Goal: Information Seeking & Learning: Learn about a topic

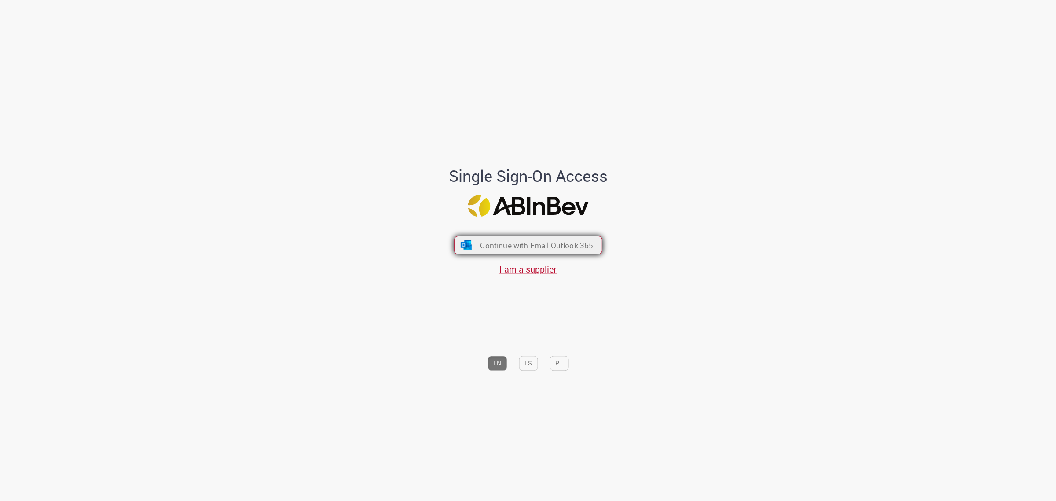
click at [526, 248] on span "Continue with Email Outlook 365" at bounding box center [536, 245] width 113 height 10
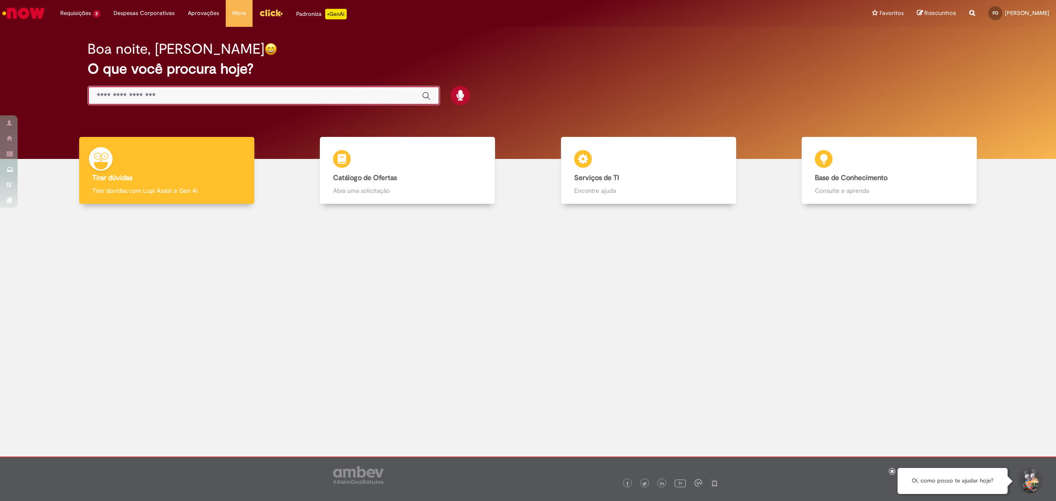
click at [187, 98] on input "Basta digitar aqui" at bounding box center [255, 96] width 316 height 10
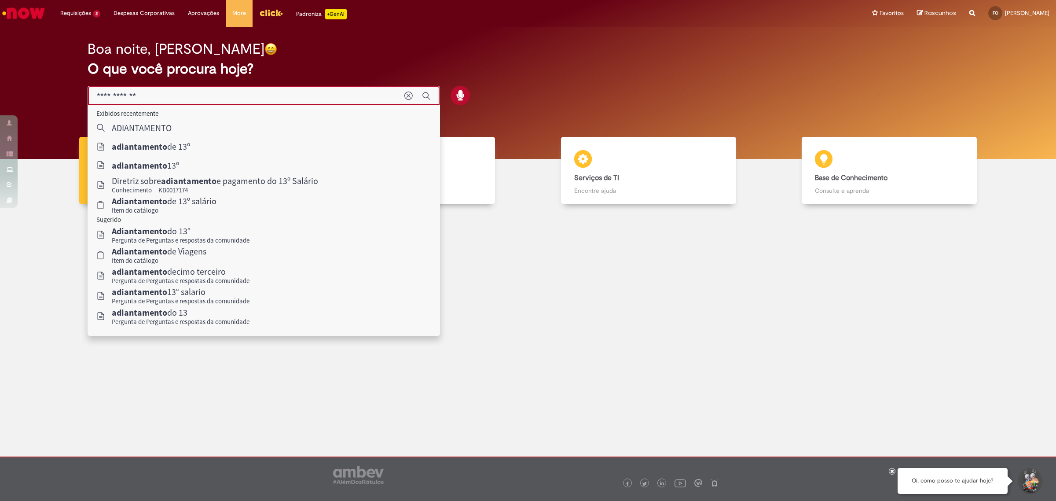
type input "**********"
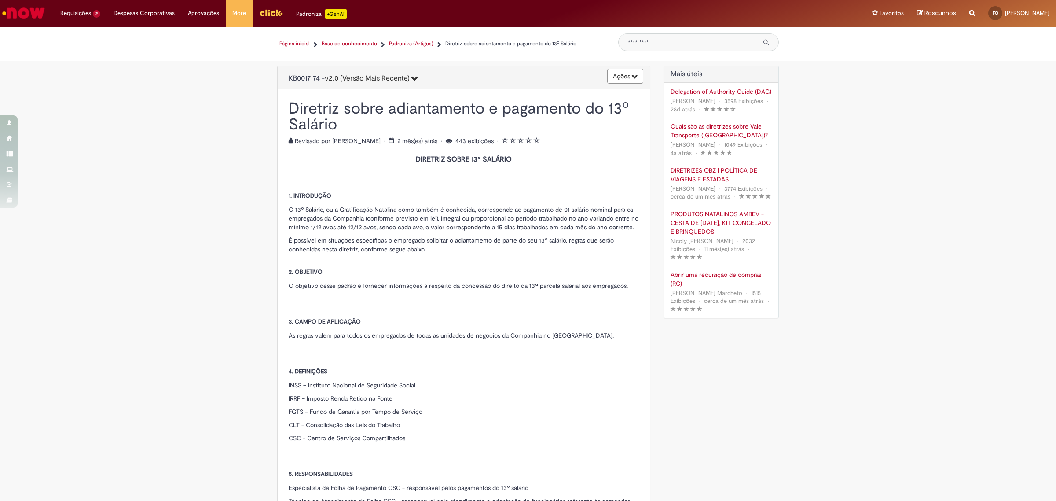
click at [417, 73] on button "v2.0 (Versão Mais Recente)" at bounding box center [371, 78] width 93 height 15
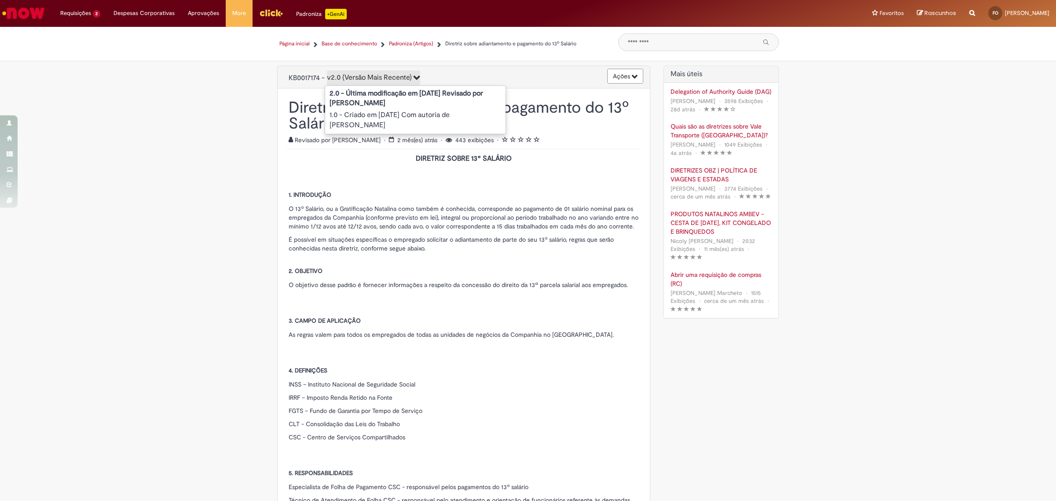
click at [513, 69] on div "Ações Editar artigo" at bounding box center [540, 76] width 217 height 15
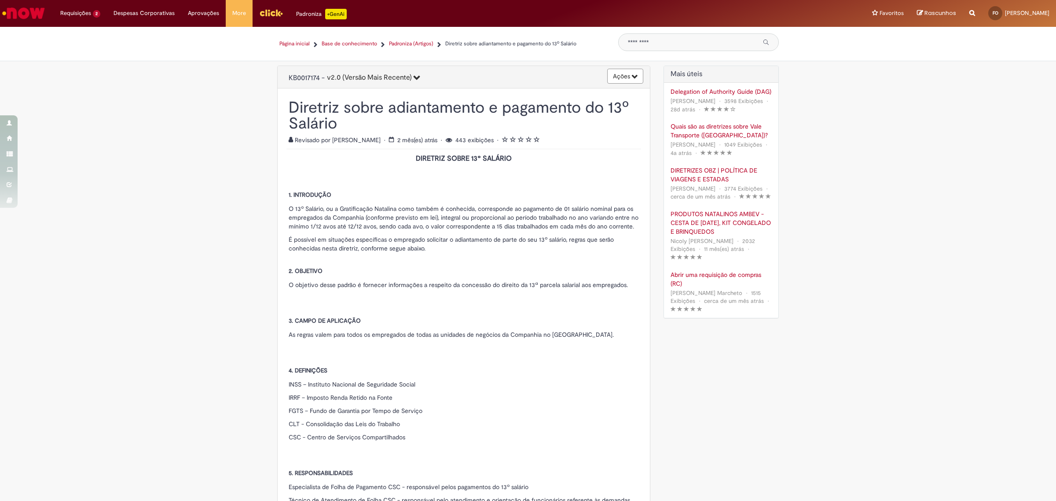
click at [629, 81] on button "Ações" at bounding box center [625, 76] width 36 height 15
click at [532, 72] on div "Ações Editar artigo" at bounding box center [540, 76] width 217 height 15
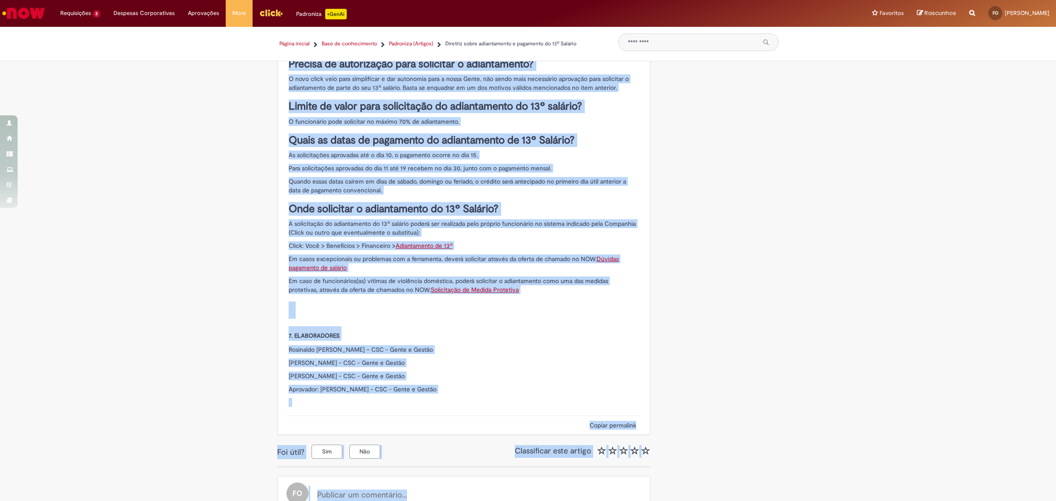
scroll to position [997, 0]
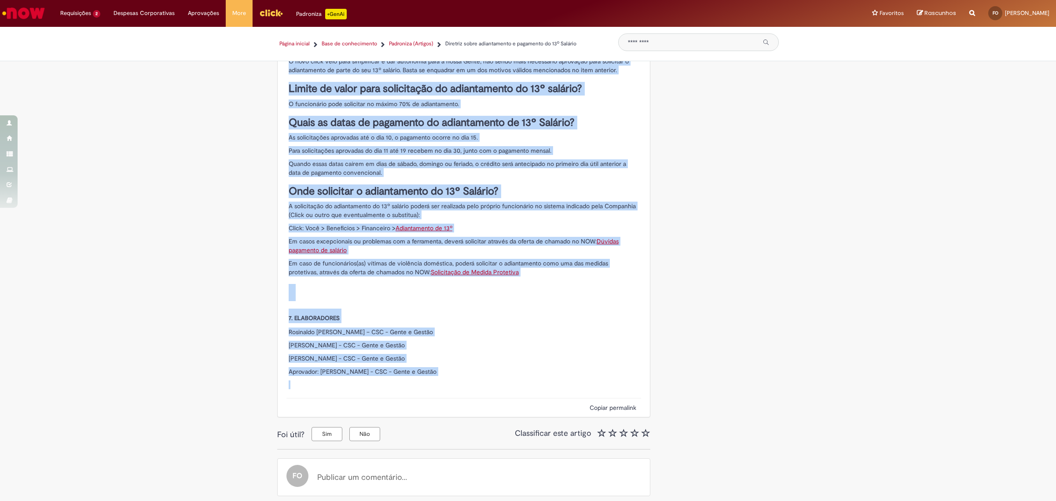
drag, startPoint x: 282, startPoint y: 107, endPoint x: 546, endPoint y: 378, distance: 378.4
copy div "Loremips dolor sitametconse a elitseddo ei 50t Incidid Utlaboree do magnaa. Eni…"
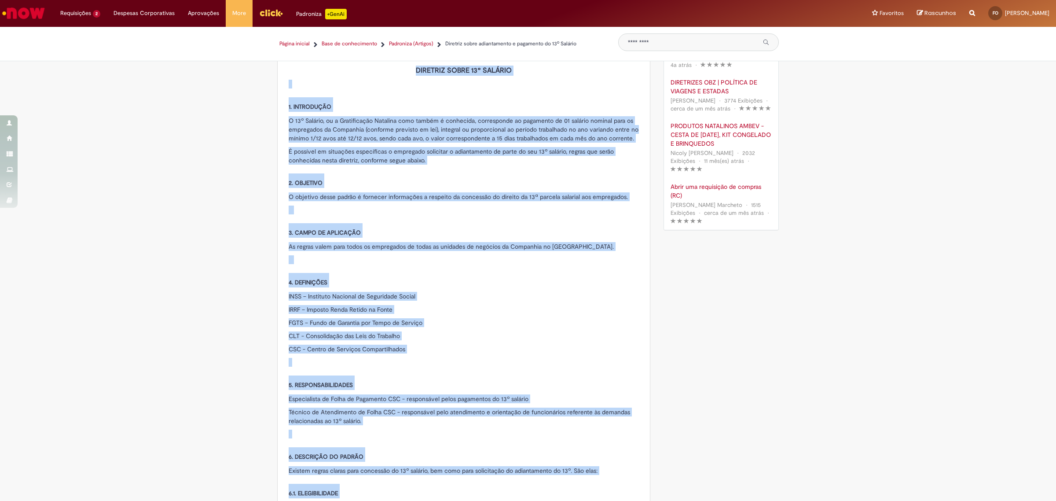
scroll to position [0, 0]
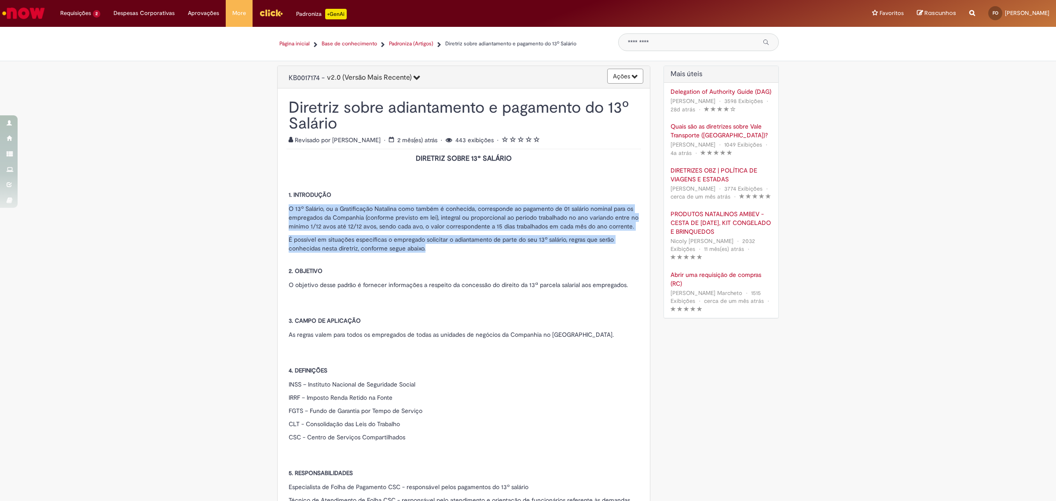
drag, startPoint x: 425, startPoint y: 257, endPoint x: 282, endPoint y: 209, distance: 150.3
copy section "O 13º Salário, ou a Gratificação Natalina como também é conhecida, corresponde …"
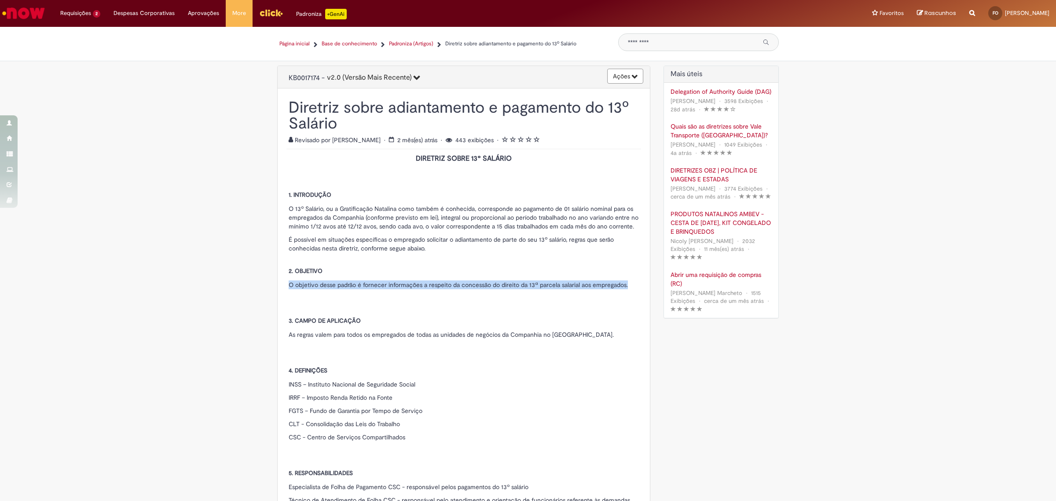
drag, startPoint x: 626, startPoint y: 293, endPoint x: 284, endPoint y: 294, distance: 341.9
copy p "O objetivo desse padrão é fornecer informações a respeito da concessão do direi…"
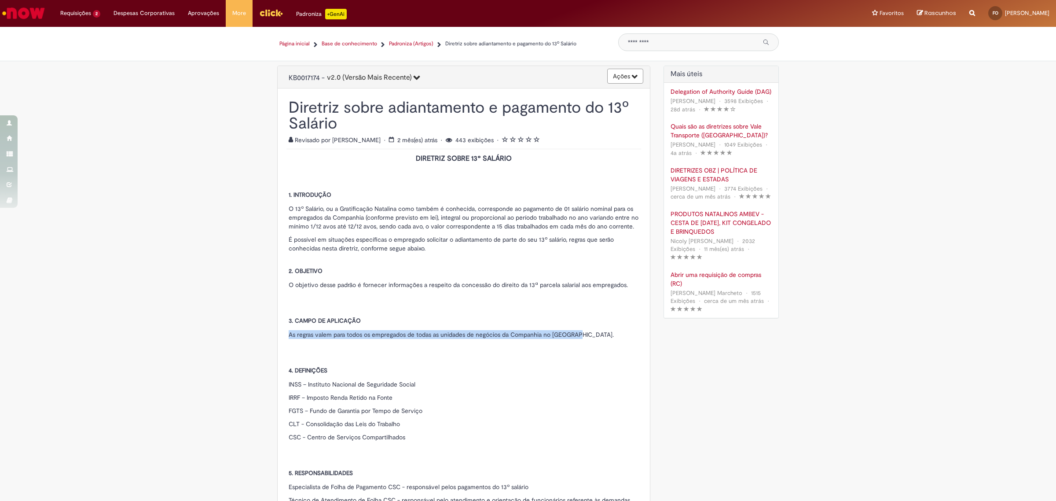
drag, startPoint x: 571, startPoint y: 340, endPoint x: 285, endPoint y: 345, distance: 286.5
click at [289, 339] on p "As regras valem para todos os empregados de todas as unidades de negócios da Co…" at bounding box center [464, 334] width 350 height 9
copy p "As regras valem para todos os empregados de todas as unidades de negócios da Co…"
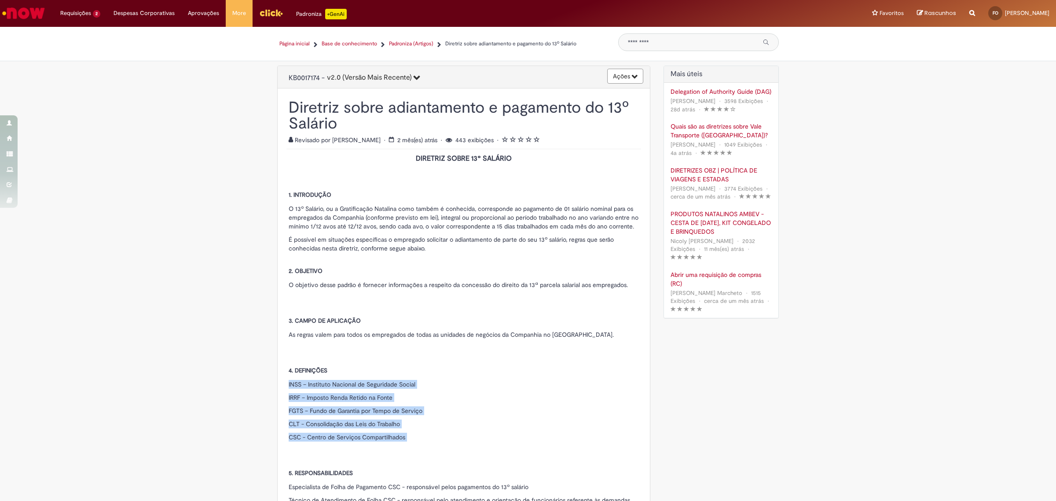
copy section "INSS – Instituto Nacional de Seguridade Social IRRF – Imposto Renda Retido na F…"
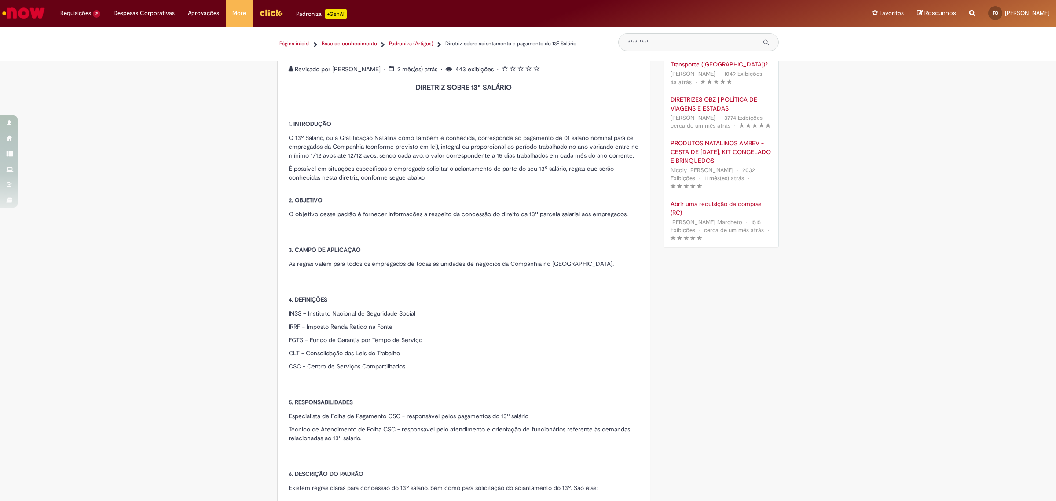
scroll to position [93, 0]
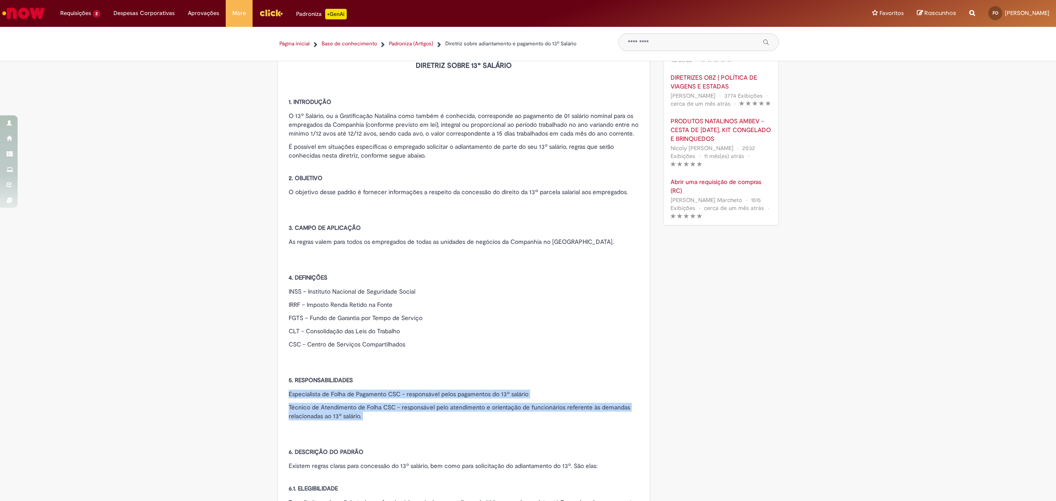
copy section "Especialista de Folha de Pagamento CSC - responsável pelos pagamentos do 13º sa…"
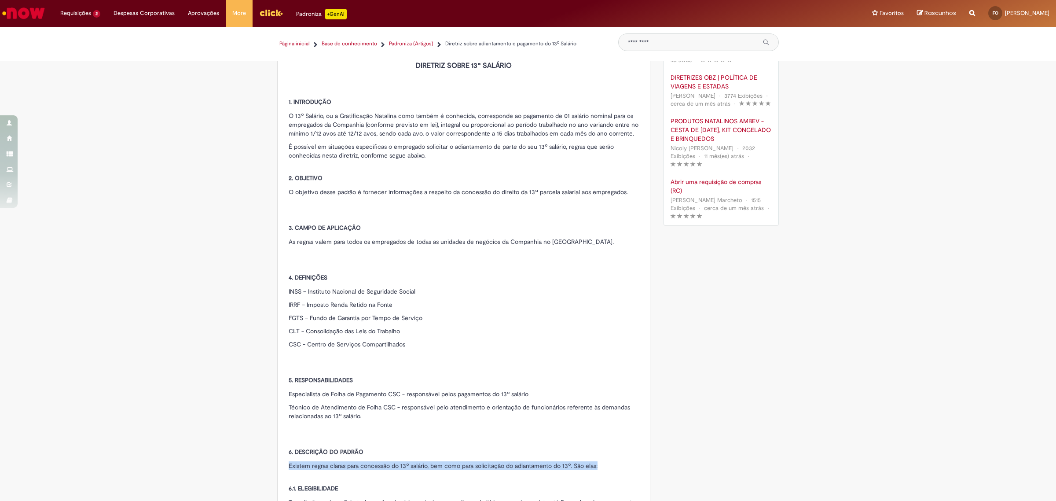
copy section "Existem regras claras para concessão do 13º salário, bem como para solicitação …"
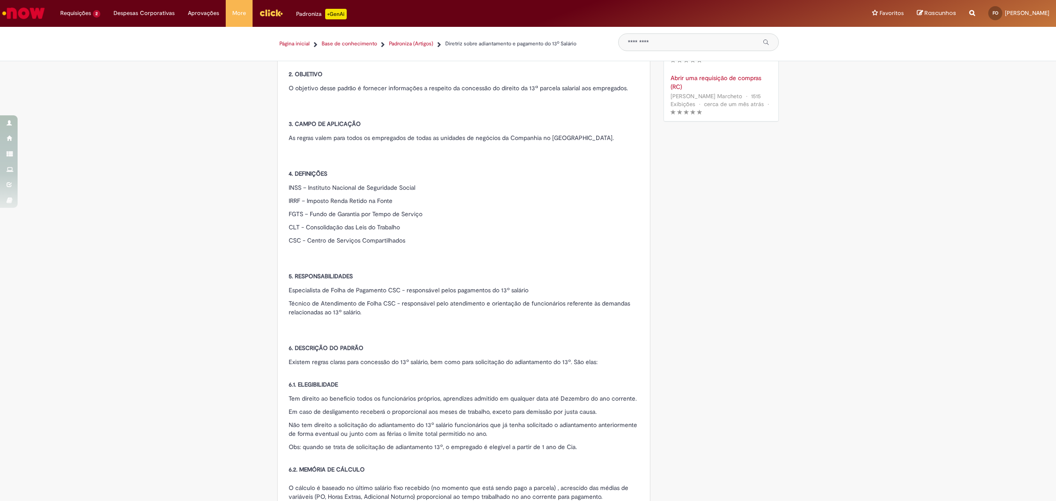
scroll to position [205, 0]
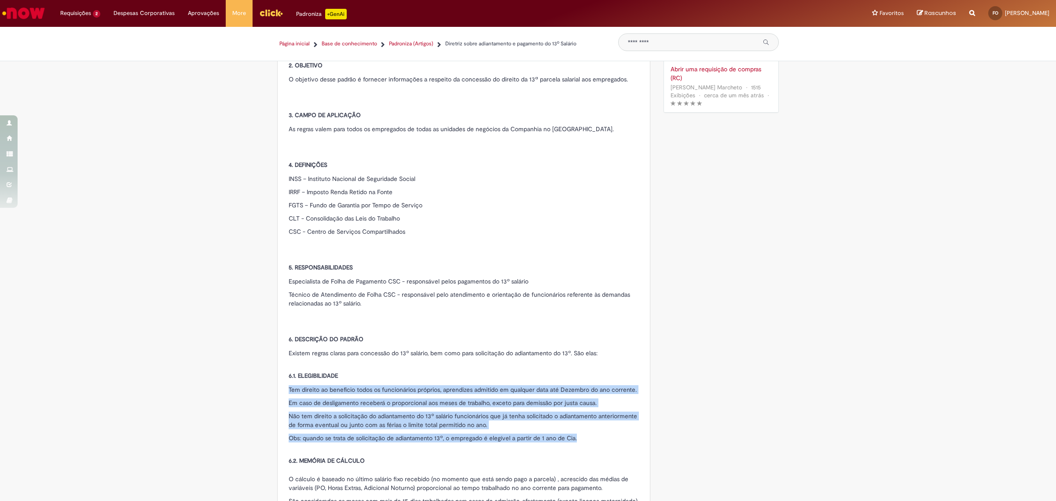
copy section "Tem direito ao benefício todos os funcionários próprios, aprendizes admitido em…"
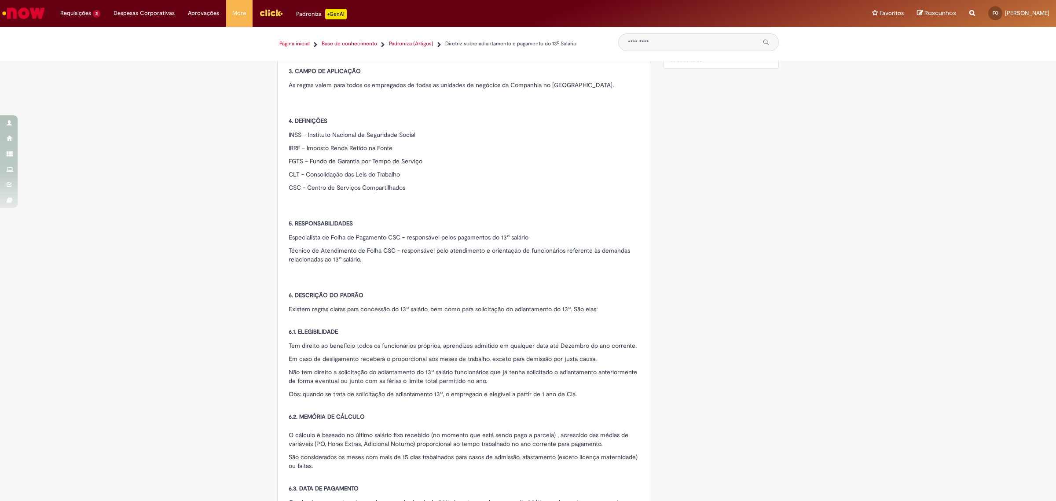
scroll to position [264, 0]
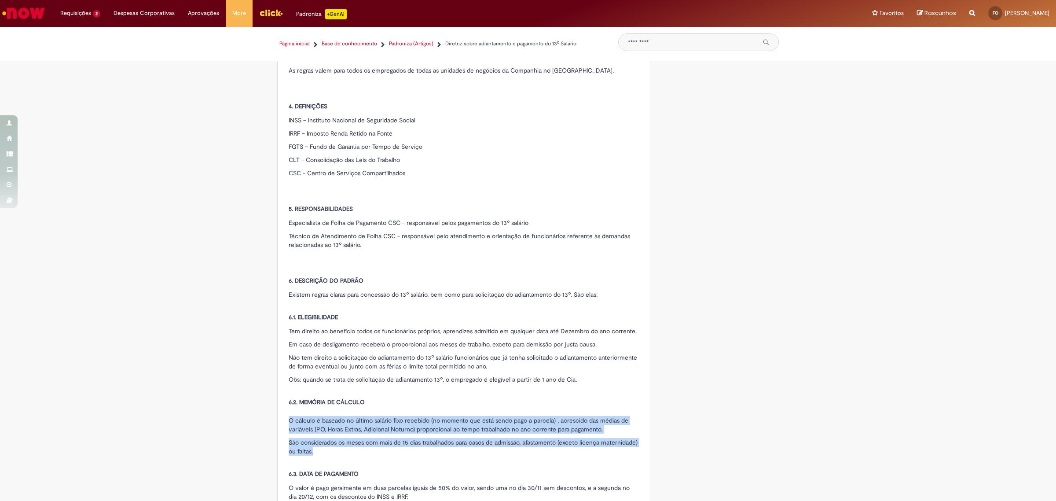
copy section "O cálculo é baseado no último salário fixo recebido (no momento que está sendo …"
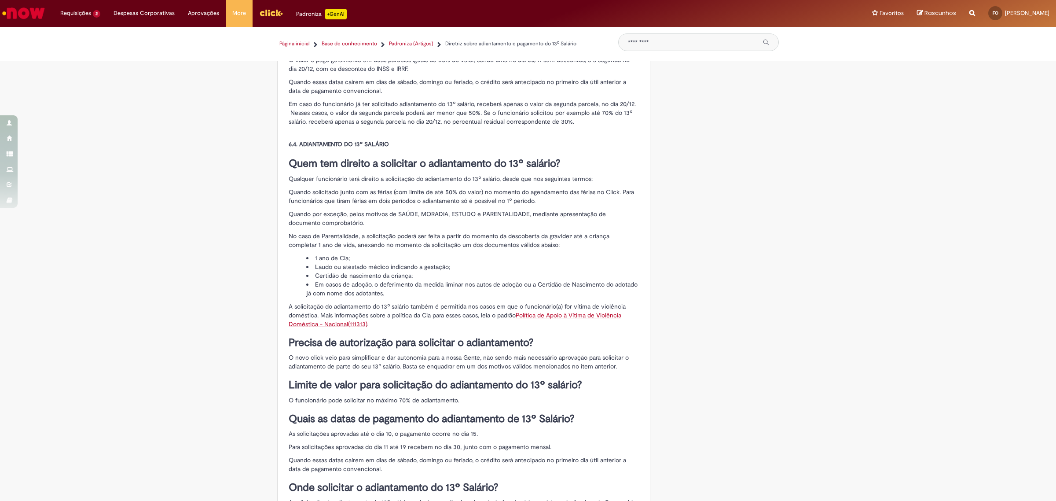
scroll to position [697, 0]
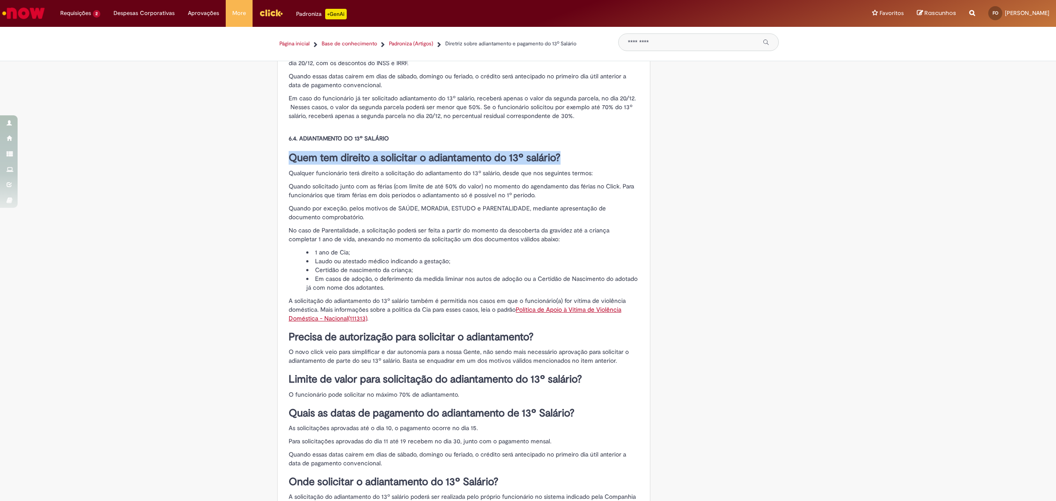
drag, startPoint x: 568, startPoint y: 169, endPoint x: 285, endPoint y: 170, distance: 283.3
click at [289, 164] on h3 "Quem tem direito a solicitar o adiantamento do 13º salário?" at bounding box center [464, 157] width 350 height 11
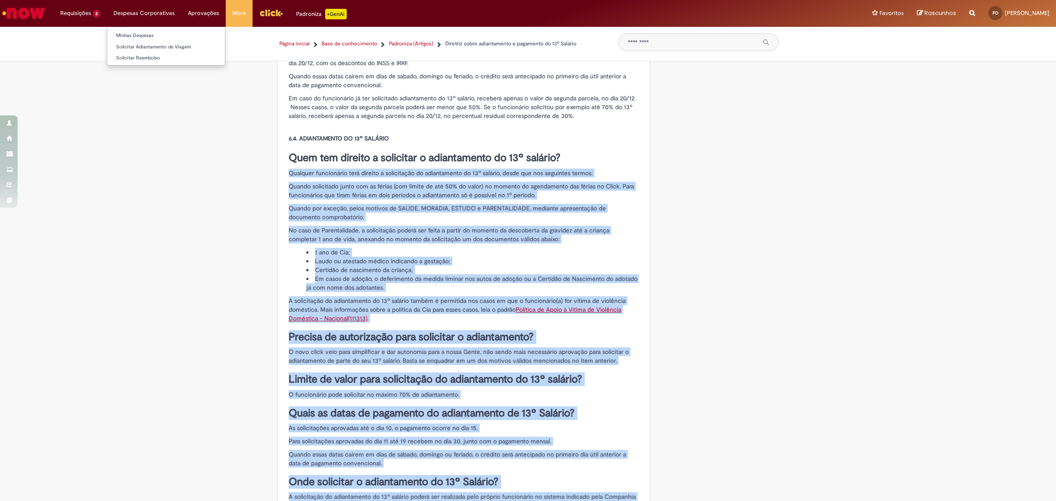
scroll to position [705, 0]
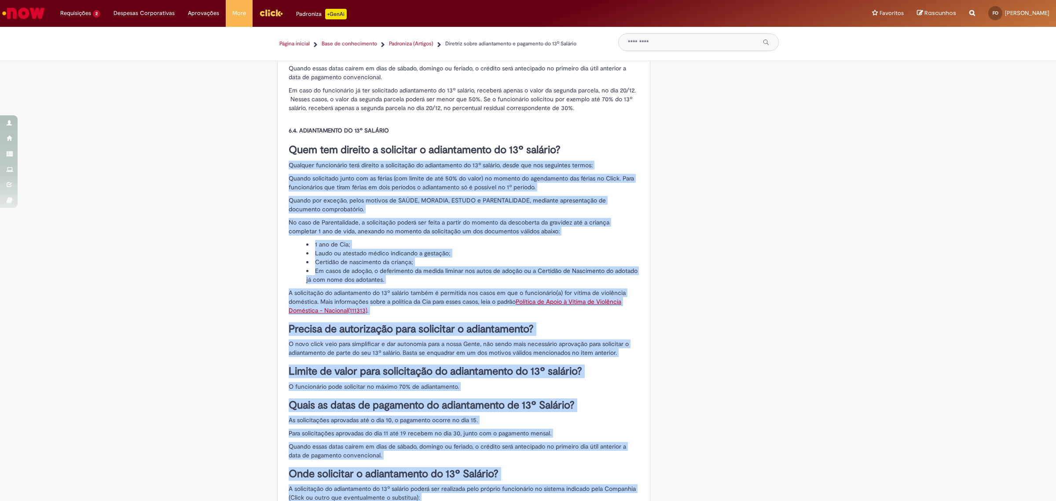
click at [263, 178] on div "KB0017174 - v2.0 (Versão Mais Recente) 2.0 - Última modificação em [DATE] Revis…" at bounding box center [528, 71] width 1056 height 1423
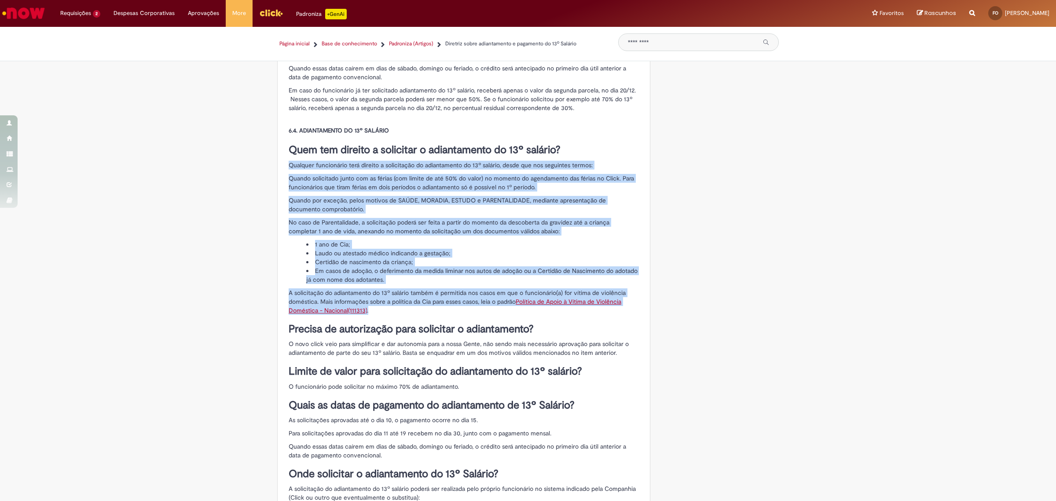
drag, startPoint x: 282, startPoint y: 172, endPoint x: 414, endPoint y: 316, distance: 195.2
click at [414, 316] on div "Diretriz sobre adiantamento e pagamento do 13º Salário Metadados do artigo. Rev…" at bounding box center [464, 41] width 372 height 1316
drag, startPoint x: 285, startPoint y: 335, endPoint x: 533, endPoint y: 406, distance: 257.9
click at [533, 406] on section "DIRETRIZ SOBRE 13º SALÁRIO 1. INTRODUÇÃO O 13º Salário, ou a Gratificação Natal…" at bounding box center [464, 61] width 350 height 1224
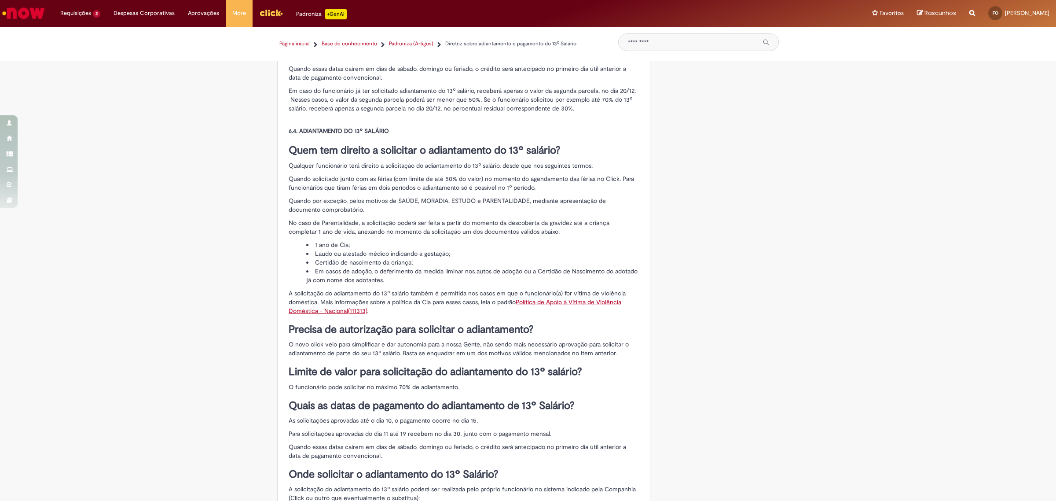
click at [434, 309] on p "A solicitação do adiantamento do 13º salário também é permitida nos casos em qu…" at bounding box center [464, 302] width 350 height 26
drag, startPoint x: 285, startPoint y: 351, endPoint x: 630, endPoint y: 362, distance: 345.1
click at [630, 357] on p "O novo click veio para simplificar e dar autonomia para a nossa Gente, não send…" at bounding box center [464, 349] width 350 height 18
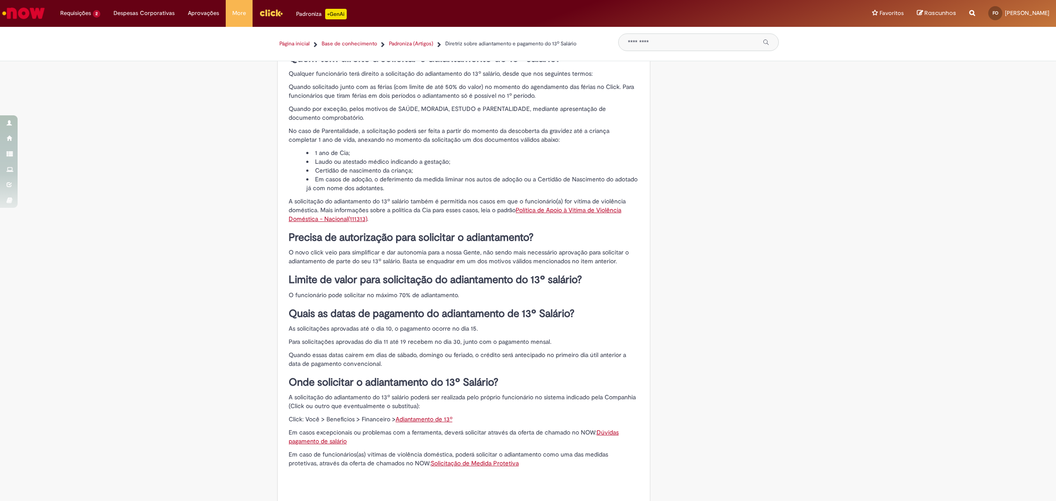
scroll to position [817, 0]
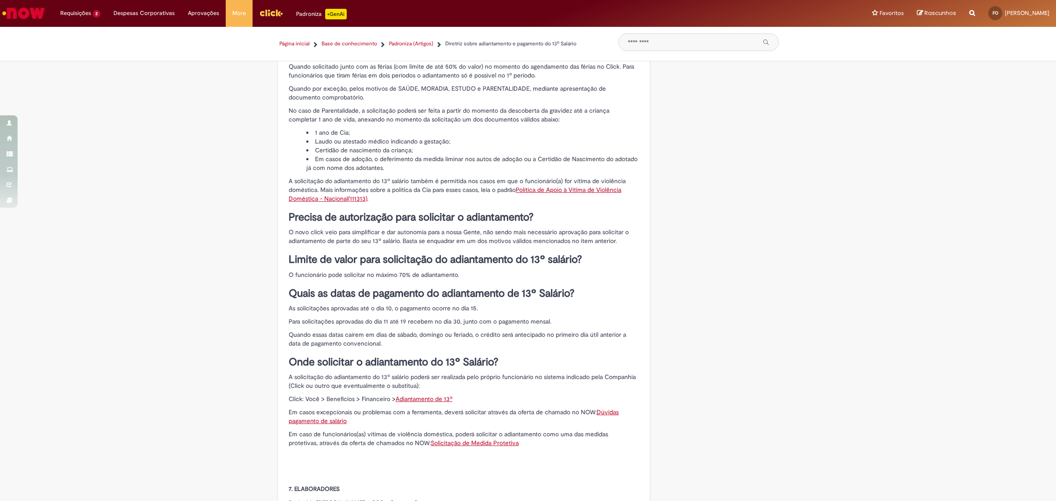
drag, startPoint x: 529, startPoint y: 455, endPoint x: 282, endPoint y: 387, distance: 256.5
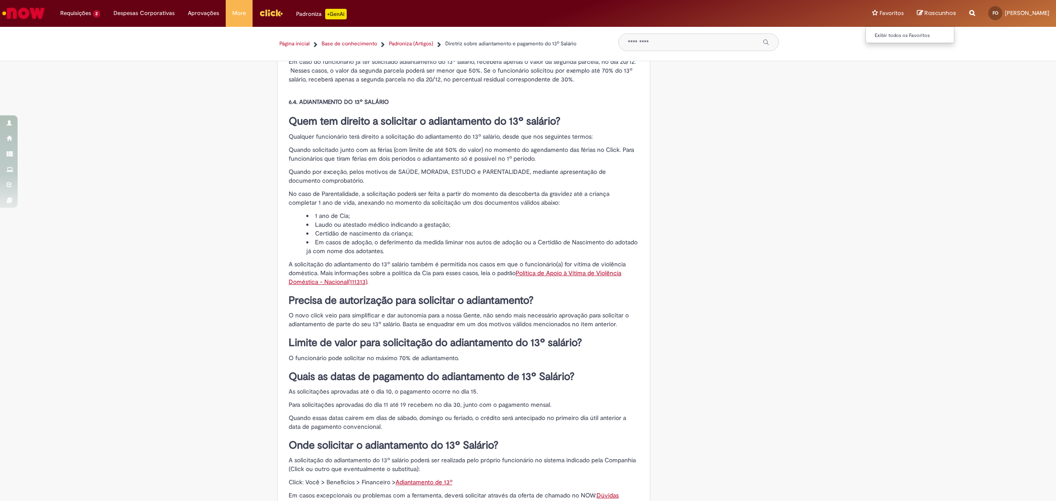
scroll to position [12, 0]
